Goal: Information Seeking & Learning: Learn about a topic

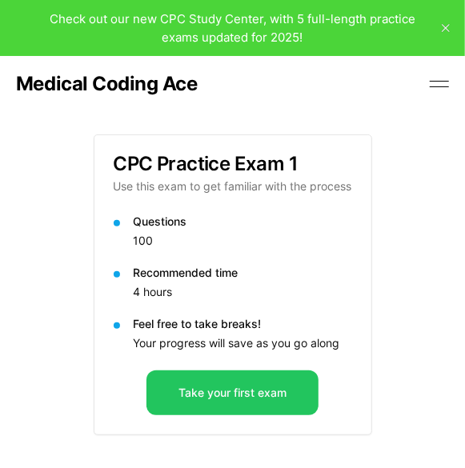
click at [446, 75] on button at bounding box center [440, 84] width 24 height 24
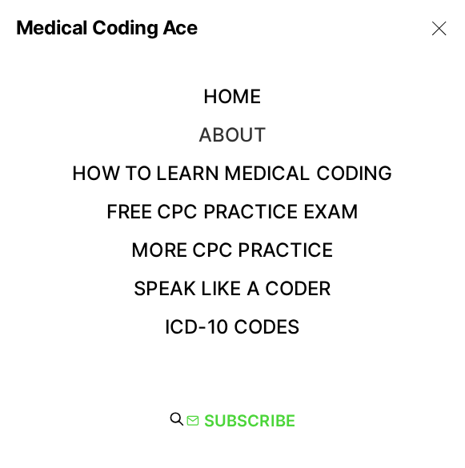
click at [227, 139] on link "About" at bounding box center [233, 134] width 69 height 23
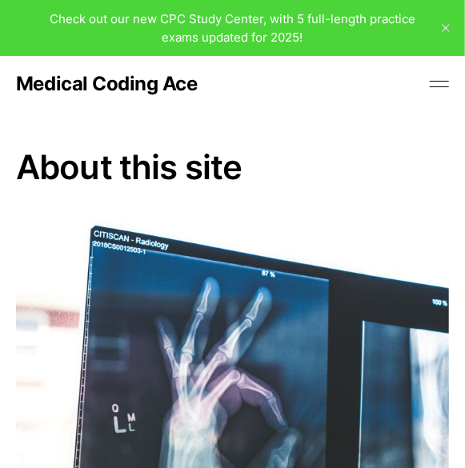
click at [262, 24] on span "Check out our new CPC Study Center, with 5 full-length practice exams updated f…" at bounding box center [233, 28] width 366 height 34
click at [440, 85] on button at bounding box center [440, 84] width 24 height 24
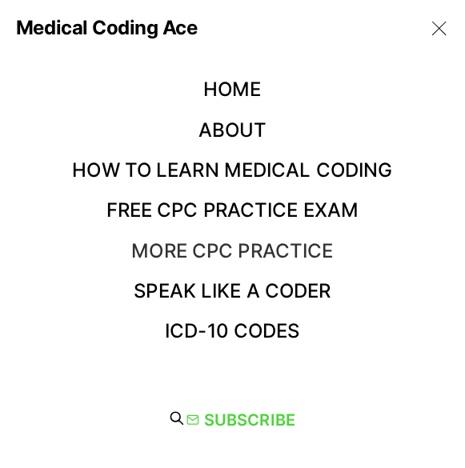
click at [226, 244] on link "More CPC Practice" at bounding box center [232, 250] width 202 height 23
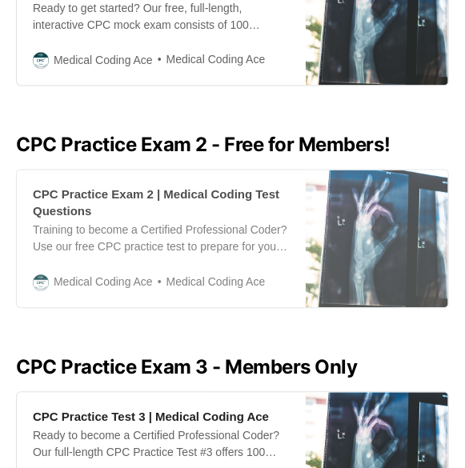
scroll to position [561, 0]
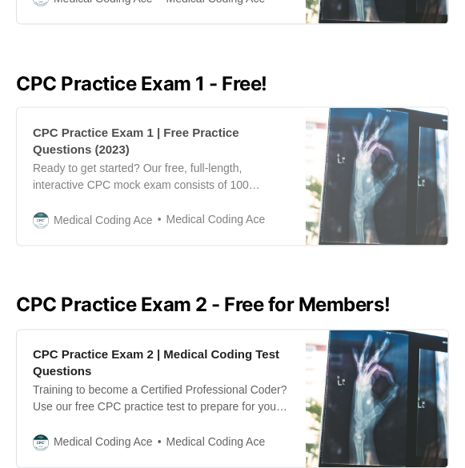
click at [167, 130] on div "CPC Practice Exam 1 | Free Practice Questions (2023)" at bounding box center [161, 141] width 257 height 34
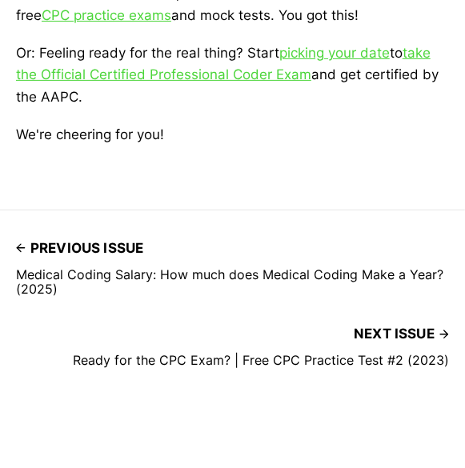
scroll to position [4645, 0]
